Goal: Task Accomplishment & Management: Manage account settings

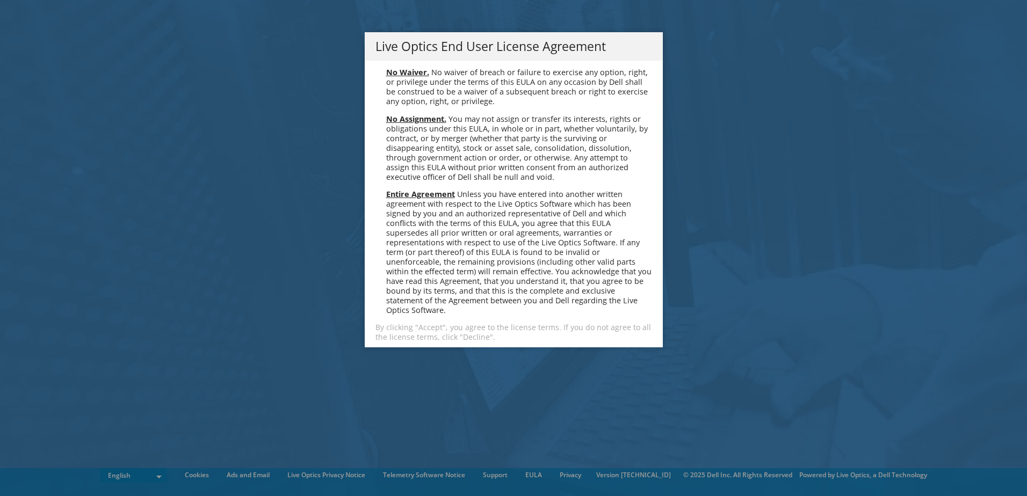
scroll to position [4060, 0]
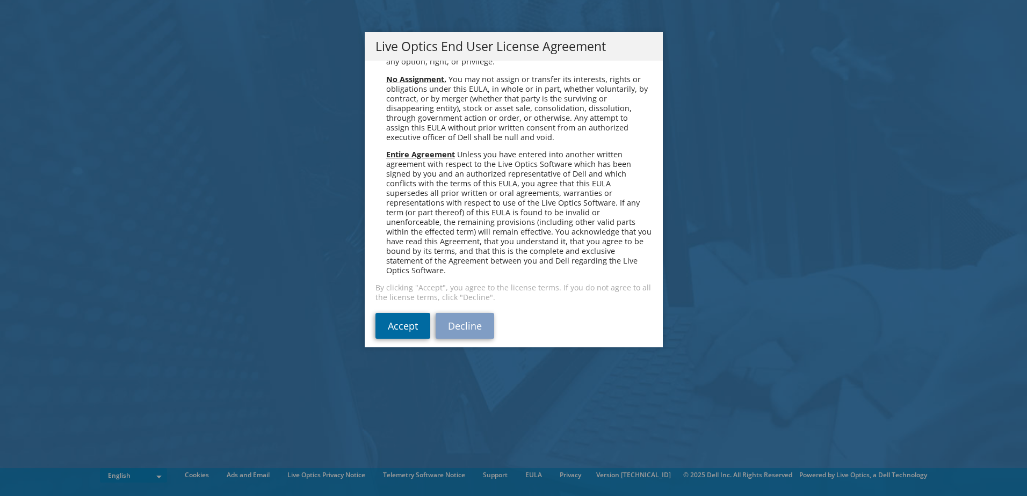
click at [397, 319] on link "Accept" at bounding box center [402, 326] width 55 height 26
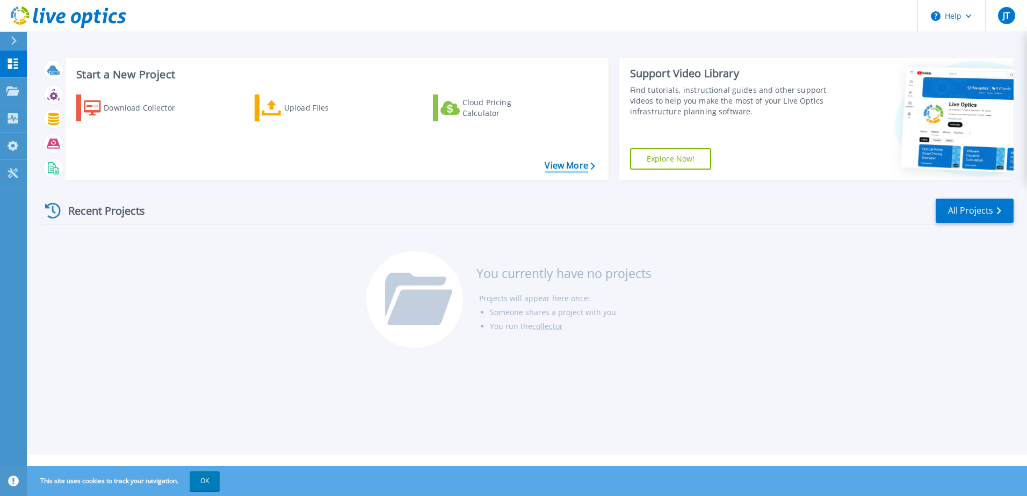
click at [569, 165] on link "View More" at bounding box center [569, 166] width 50 height 10
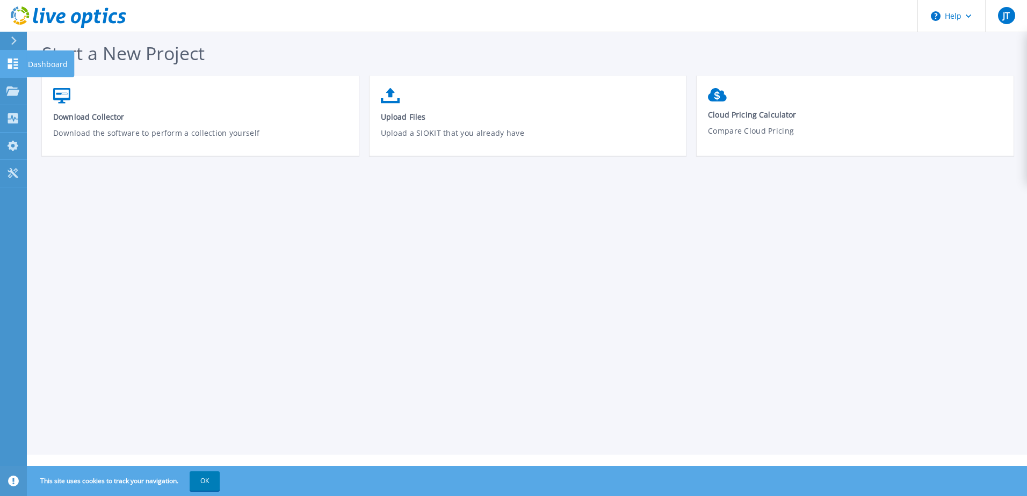
click at [1, 62] on link "Dashboard Dashboard" at bounding box center [13, 63] width 27 height 27
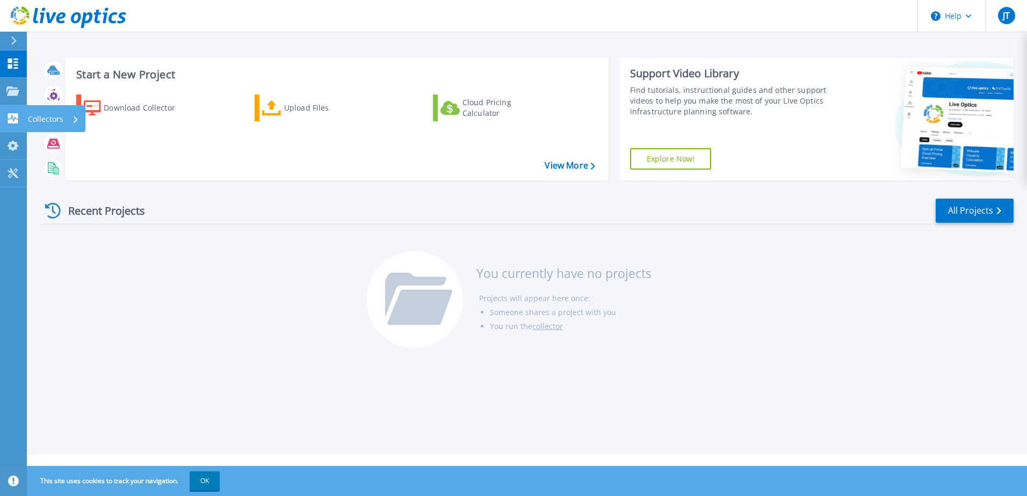
click at [56, 122] on p "Collectors" at bounding box center [45, 119] width 35 height 28
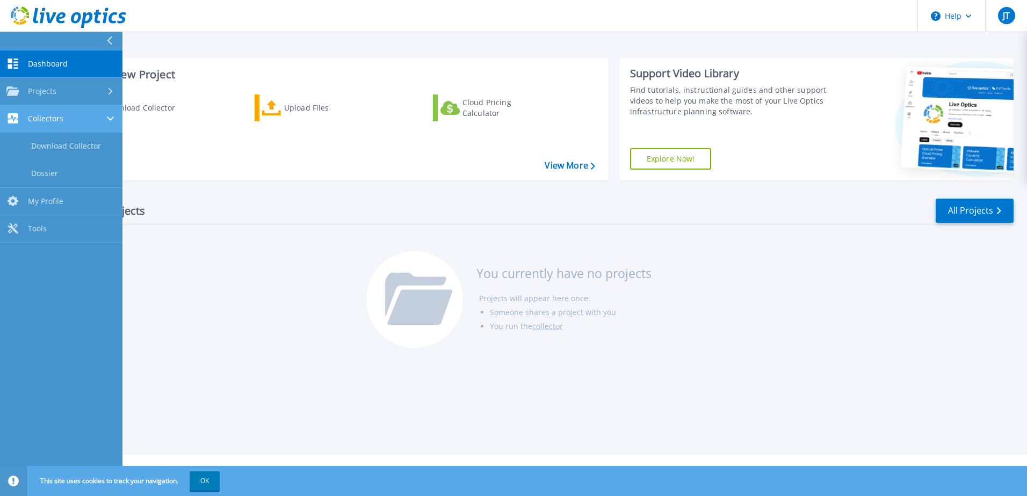
click at [26, 118] on div "Collectors" at bounding box center [34, 118] width 57 height 10
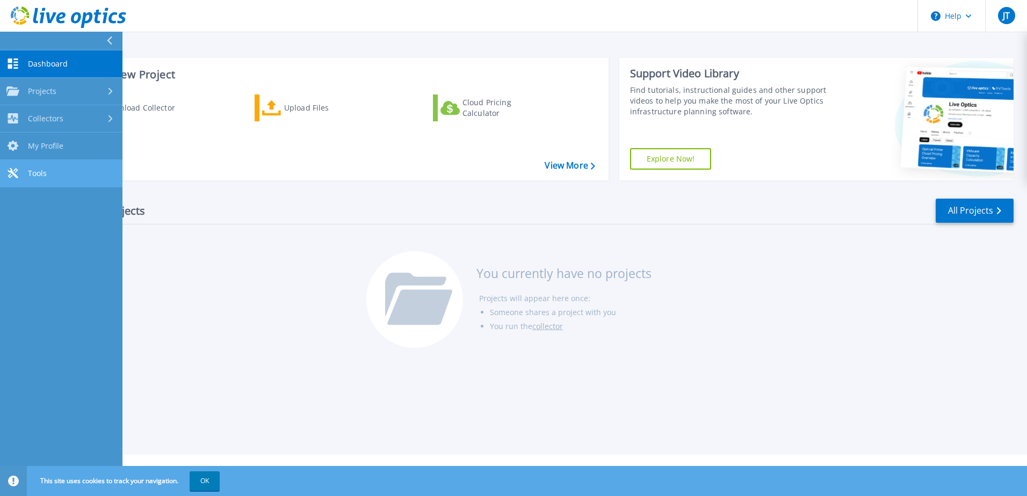
click at [34, 172] on span "Tools" at bounding box center [37, 174] width 19 height 10
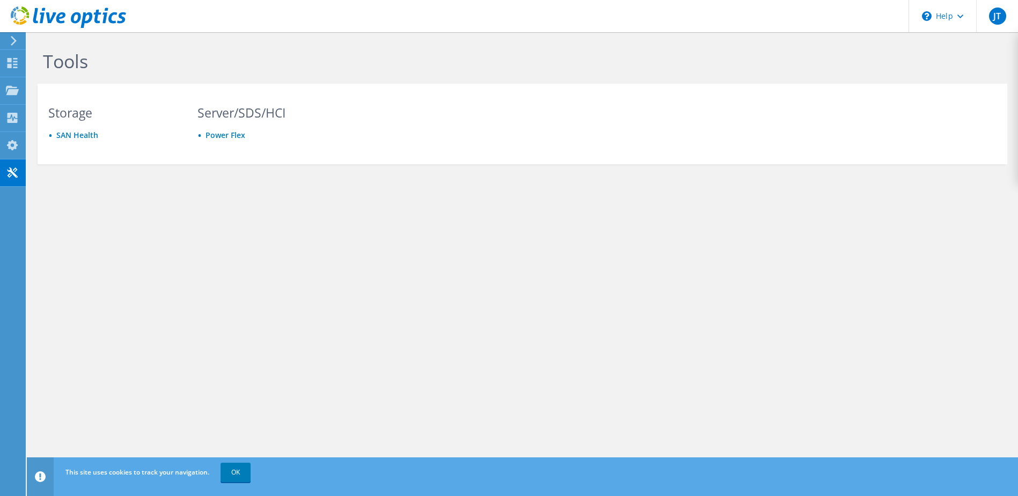
click at [6, 40] on div at bounding box center [12, 41] width 12 height 10
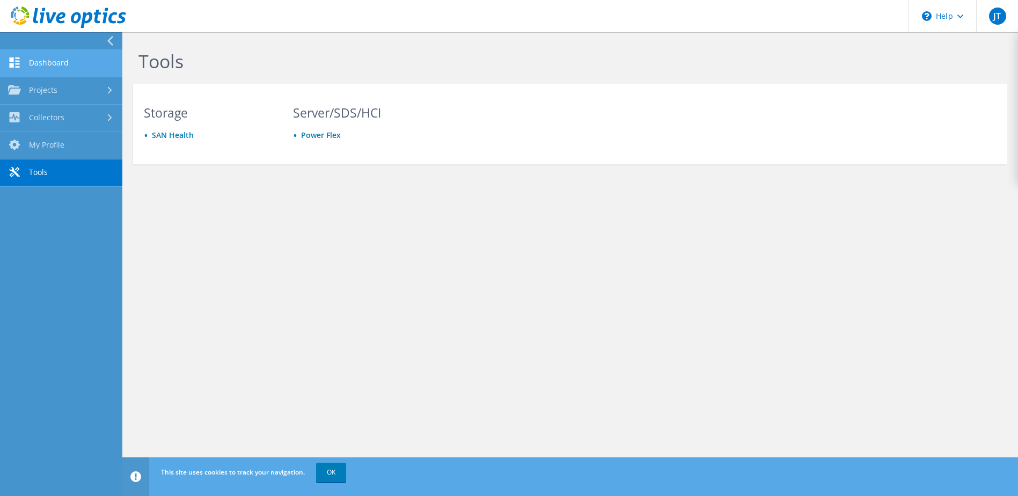
click at [57, 58] on link "Dashboard" at bounding box center [61, 63] width 122 height 27
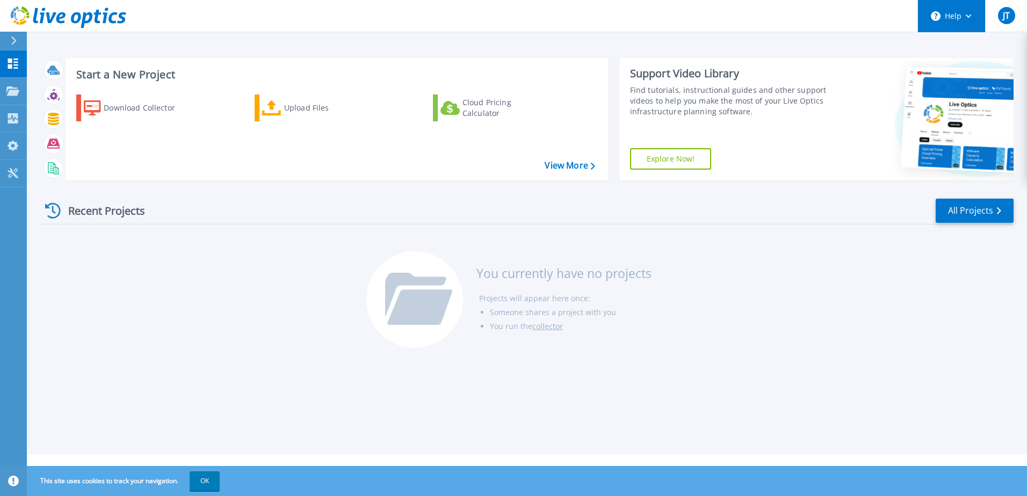
click at [958, 17] on button "Help" at bounding box center [951, 16] width 67 height 32
click at [1006, 18] on span "JT" at bounding box center [1005, 15] width 7 height 9
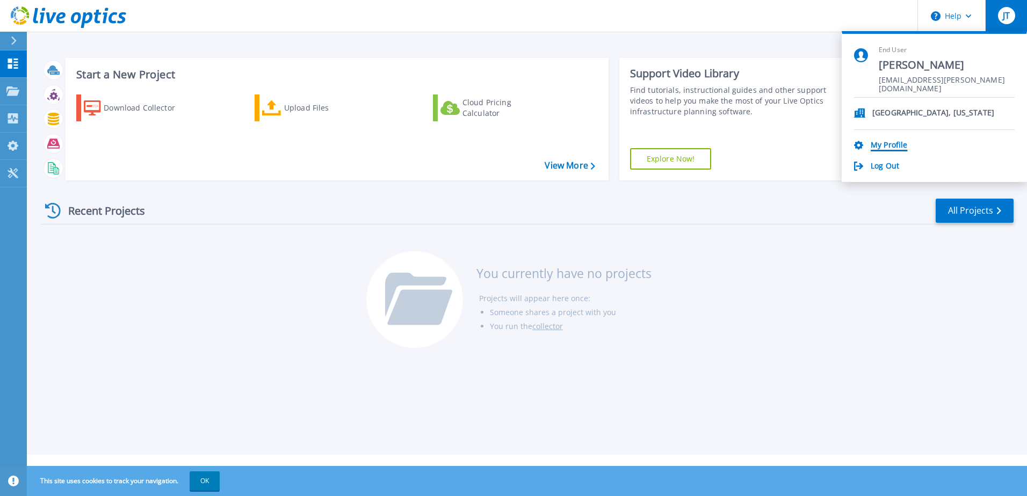
click at [887, 150] on link "My Profile" at bounding box center [888, 146] width 37 height 10
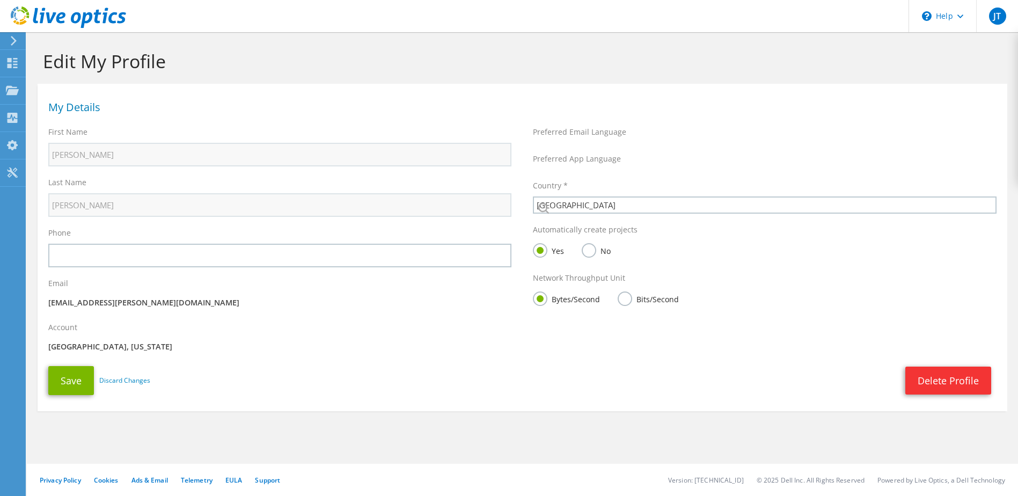
select select "224"
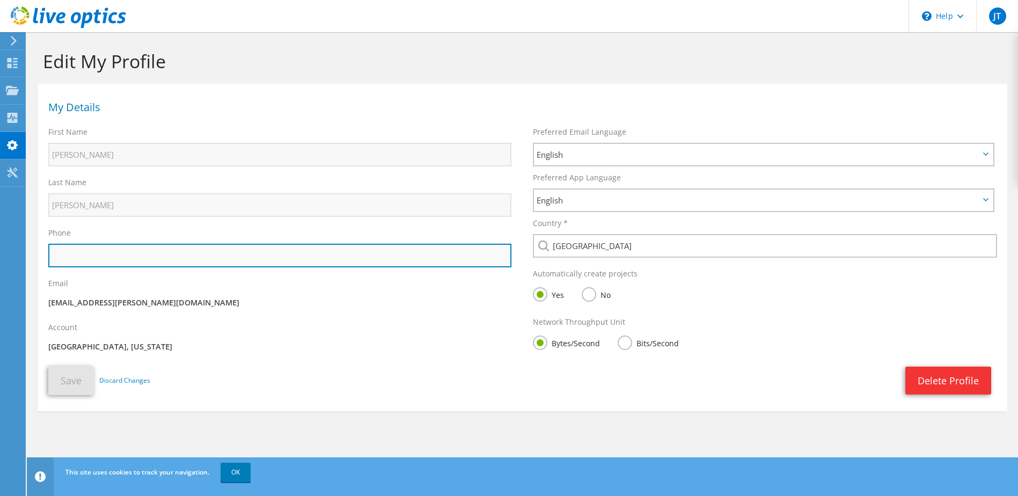
click at [123, 254] on input "text" at bounding box center [279, 256] width 463 height 24
type input "775-283-7008"
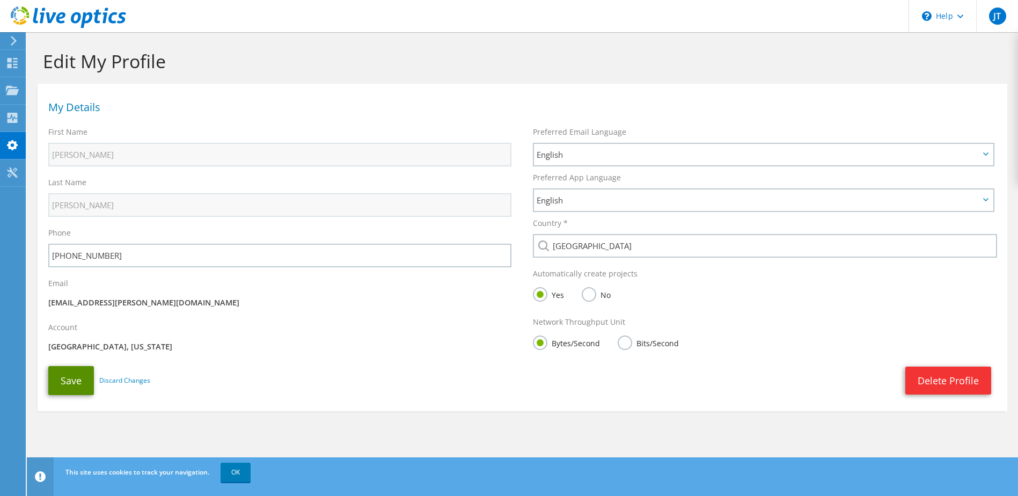
click at [69, 379] on button "Save" at bounding box center [71, 380] width 46 height 29
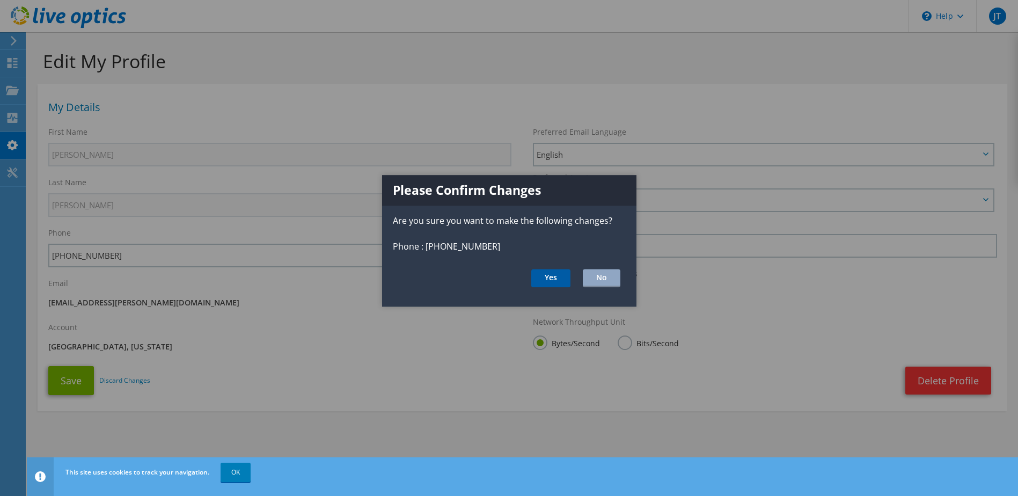
click at [547, 278] on button "Yes" at bounding box center [551, 278] width 39 height 18
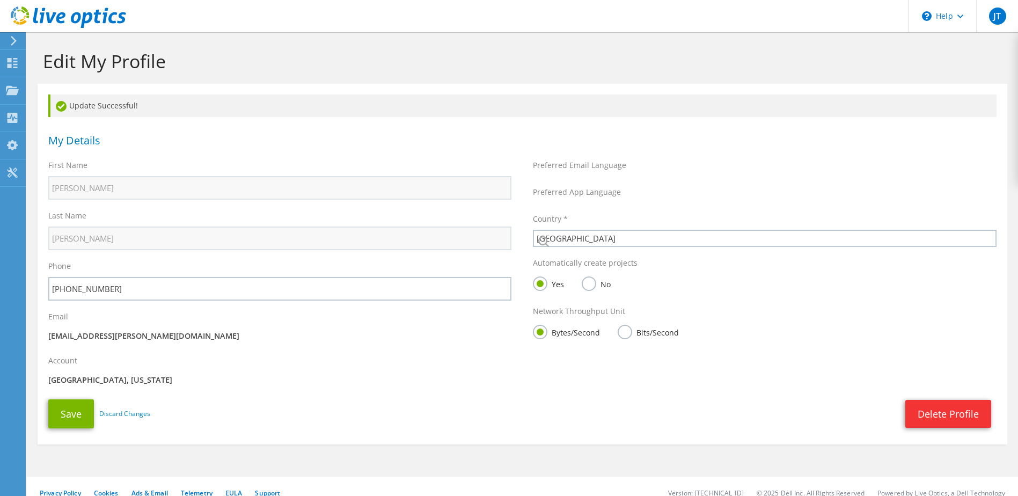
select select "224"
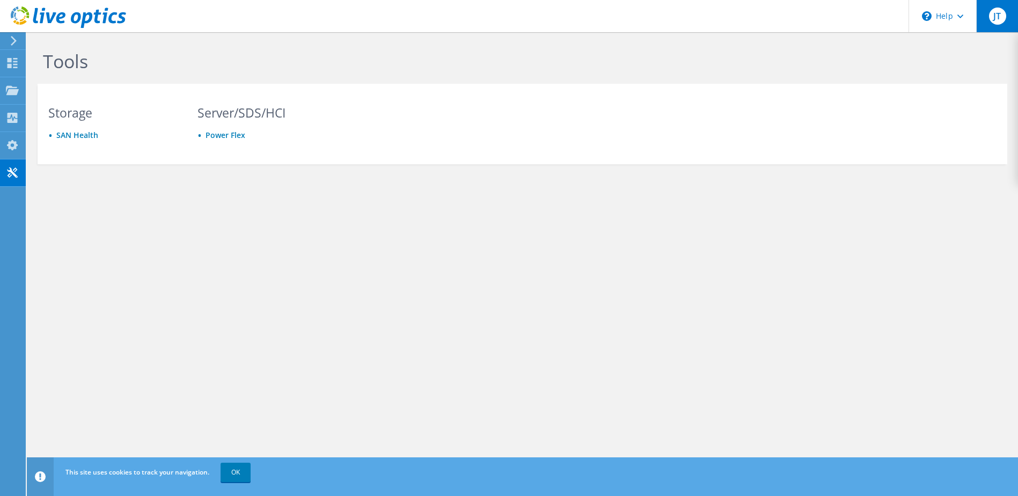
click at [1003, 14] on span "JT" at bounding box center [997, 16] width 17 height 17
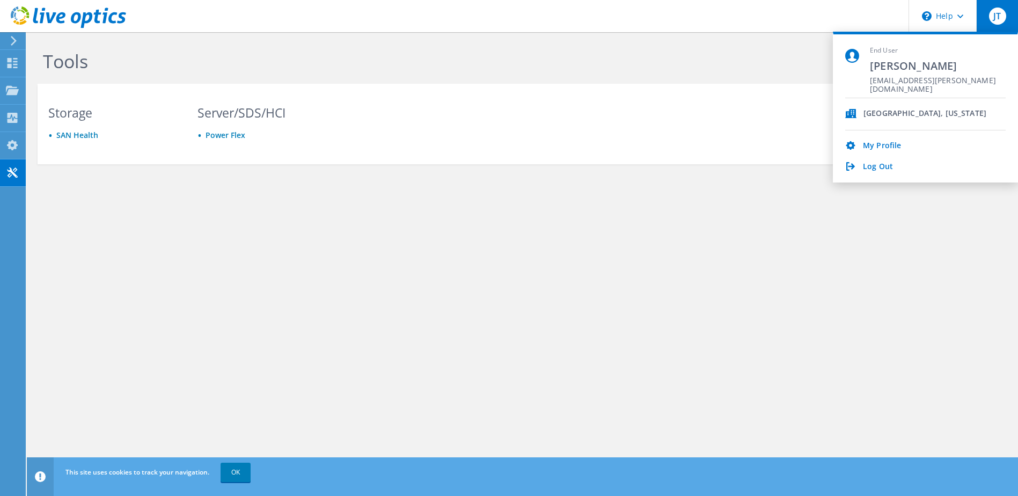
click at [880, 173] on div "End User [PERSON_NAME] [EMAIL_ADDRESS][PERSON_NAME][DOMAIN_NAME] [GEOGRAPHIC_DA…" at bounding box center [925, 107] width 185 height 151
click at [870, 162] on link "Log Out" at bounding box center [878, 167] width 30 height 10
